Goal: Navigation & Orientation: Go to known website

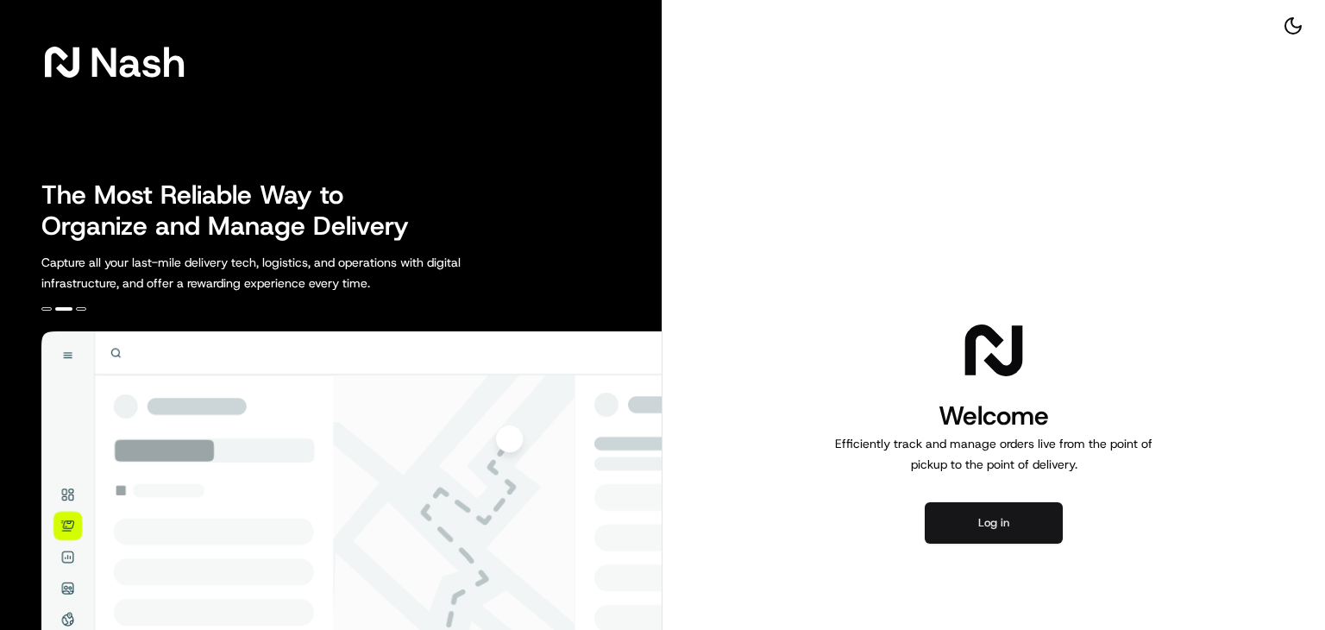
click at [1034, 530] on button "Log in" at bounding box center [993, 522] width 138 height 41
